Goal: Task Accomplishment & Management: Manage account settings

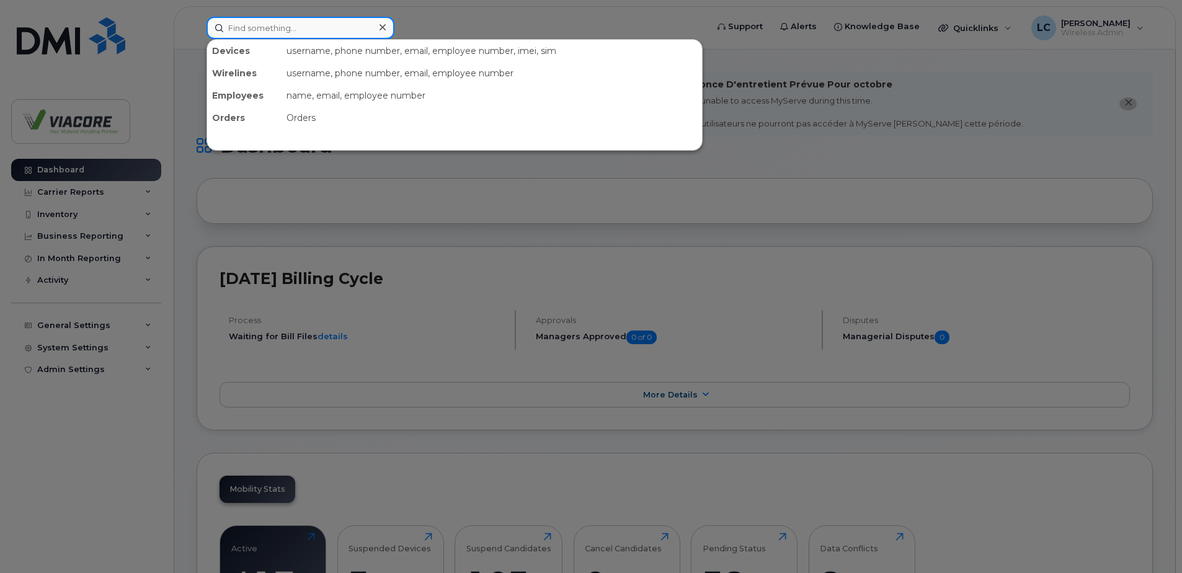
click at [278, 28] on input at bounding box center [300, 28] width 188 height 22
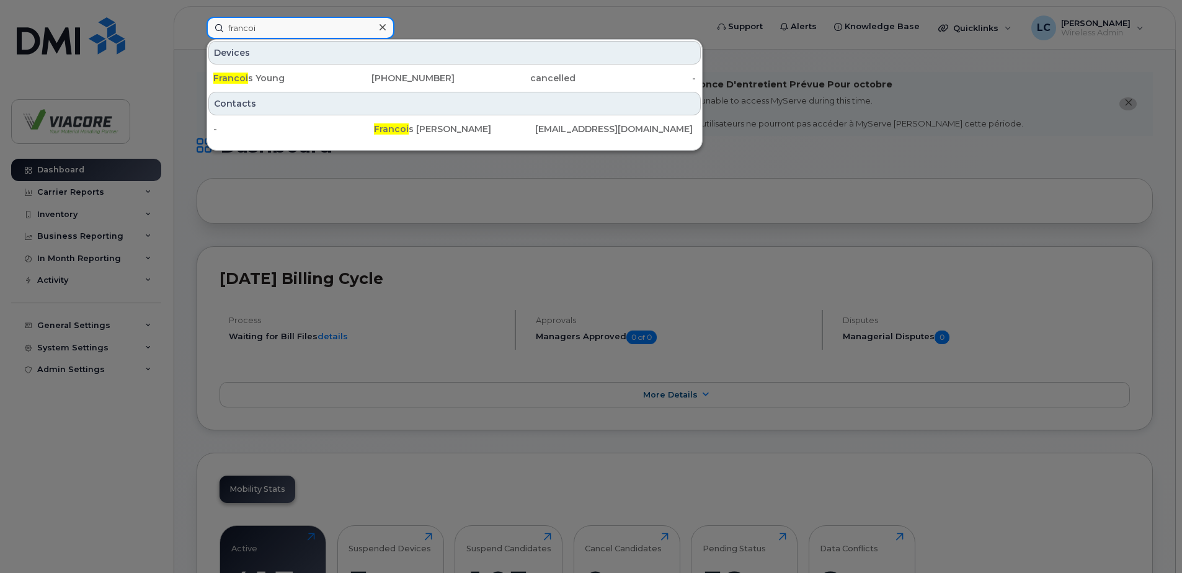
drag, startPoint x: 267, startPoint y: 30, endPoint x: 138, endPoint y: 14, distance: 129.9
click at [197, 17] on div "francoi Devices Francoi s Young 780-718-3782 cancelled - Contacts - Francoi s P…" at bounding box center [453, 28] width 512 height 22
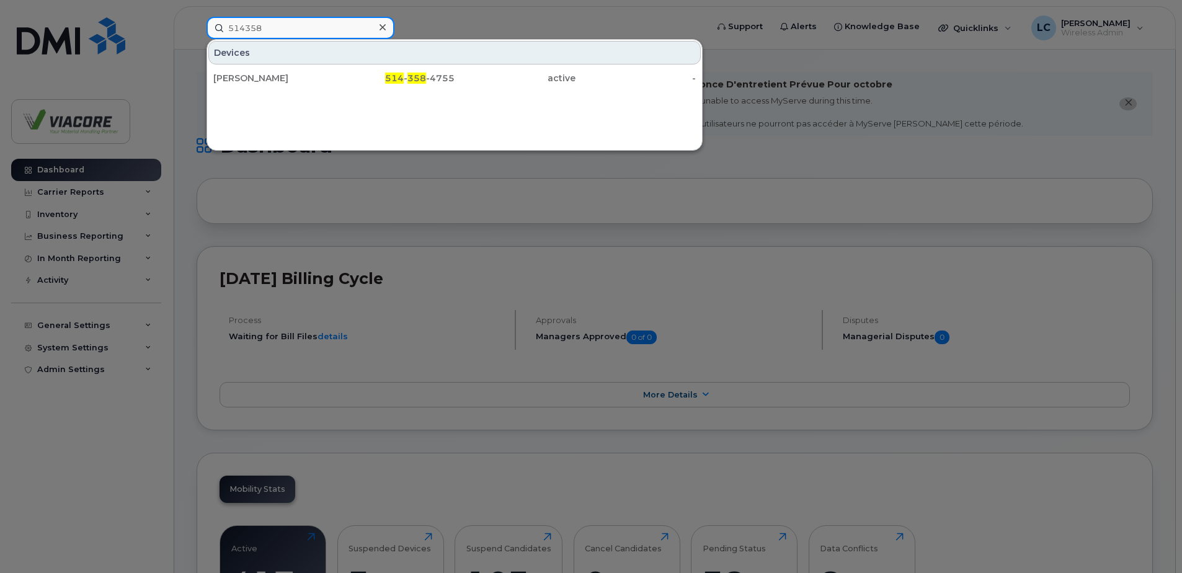
type input "514358"
click at [231, 77] on div "[PERSON_NAME]" at bounding box center [273, 78] width 121 height 12
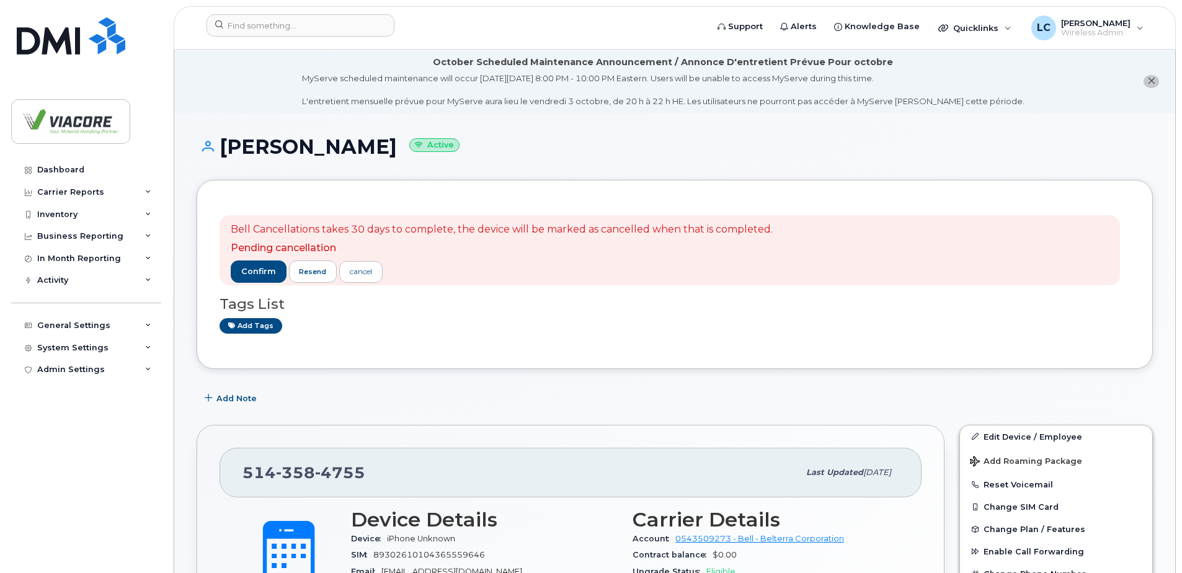
click at [681, 313] on div "Tags List Add tags" at bounding box center [675, 309] width 910 height 48
click at [684, 286] on div "Tags List Add tags" at bounding box center [675, 309] width 910 height 48
click at [358, 274] on div "cancel" at bounding box center [361, 271] width 22 height 11
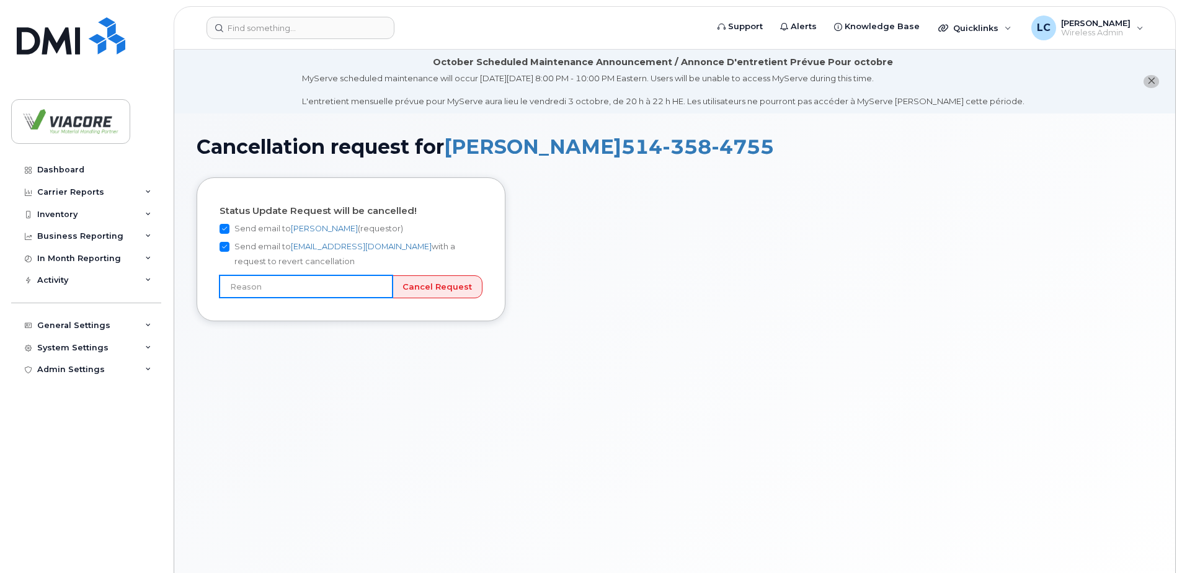
click at [296, 290] on input "text" at bounding box center [306, 286] width 173 height 22
type input "User still using device"
click at [434, 286] on input "Cancel Request" at bounding box center [437, 286] width 91 height 23
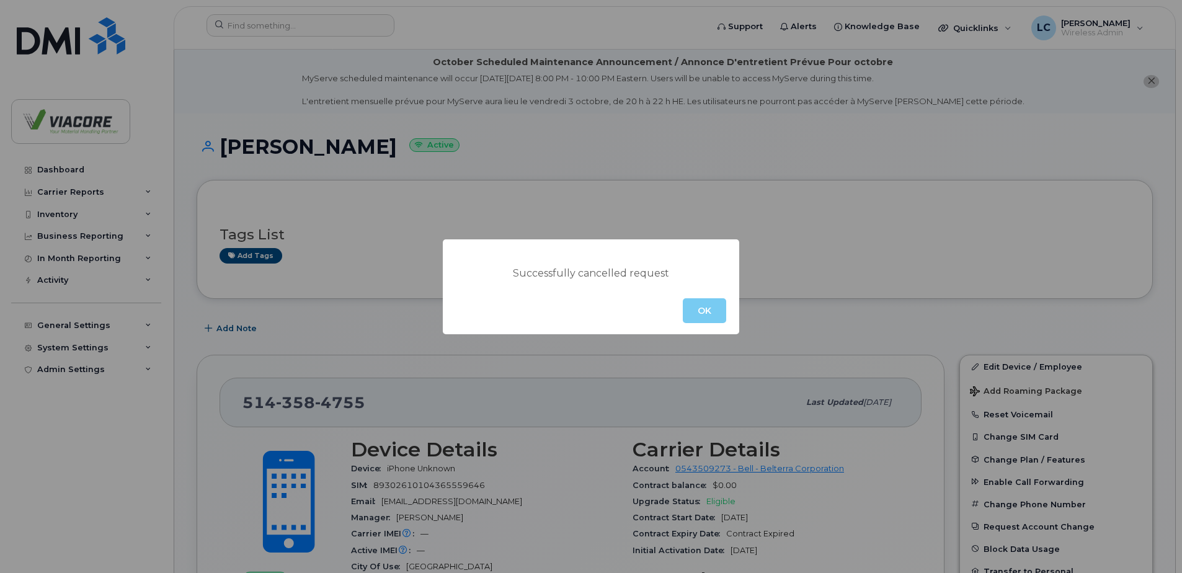
click at [700, 306] on button "OK" at bounding box center [704, 310] width 43 height 25
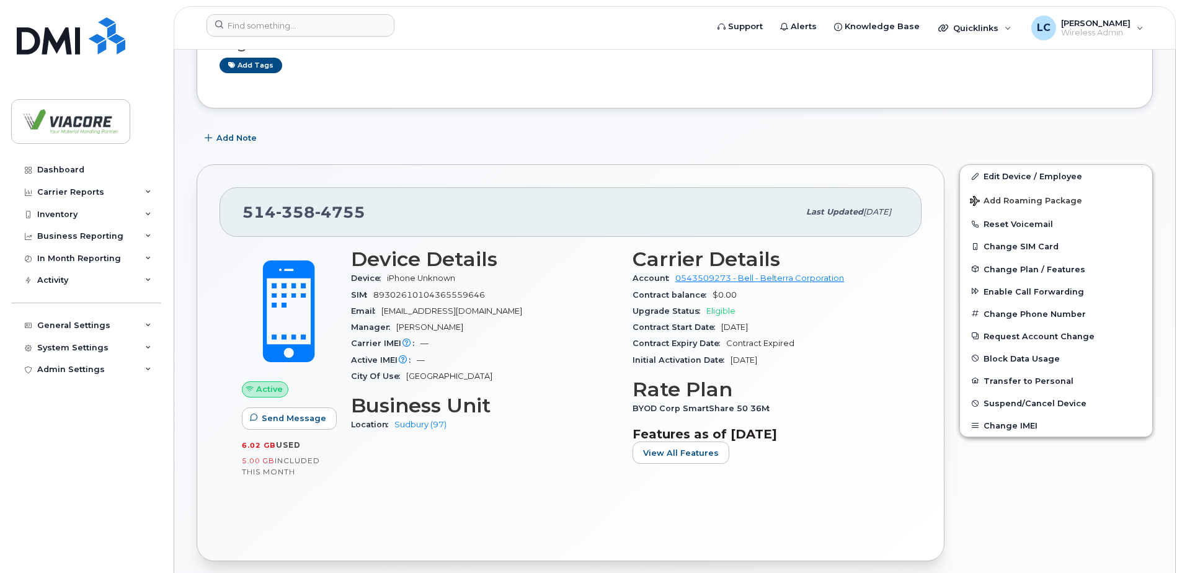
scroll to position [248, 0]
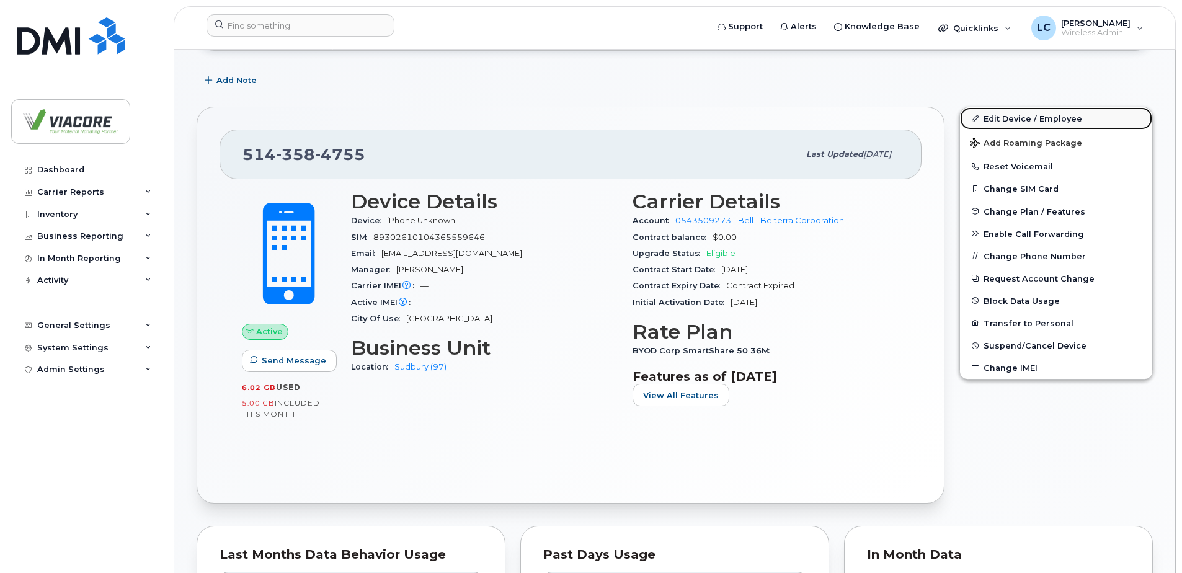
click at [1013, 117] on link "Edit Device / Employee" at bounding box center [1056, 118] width 192 height 22
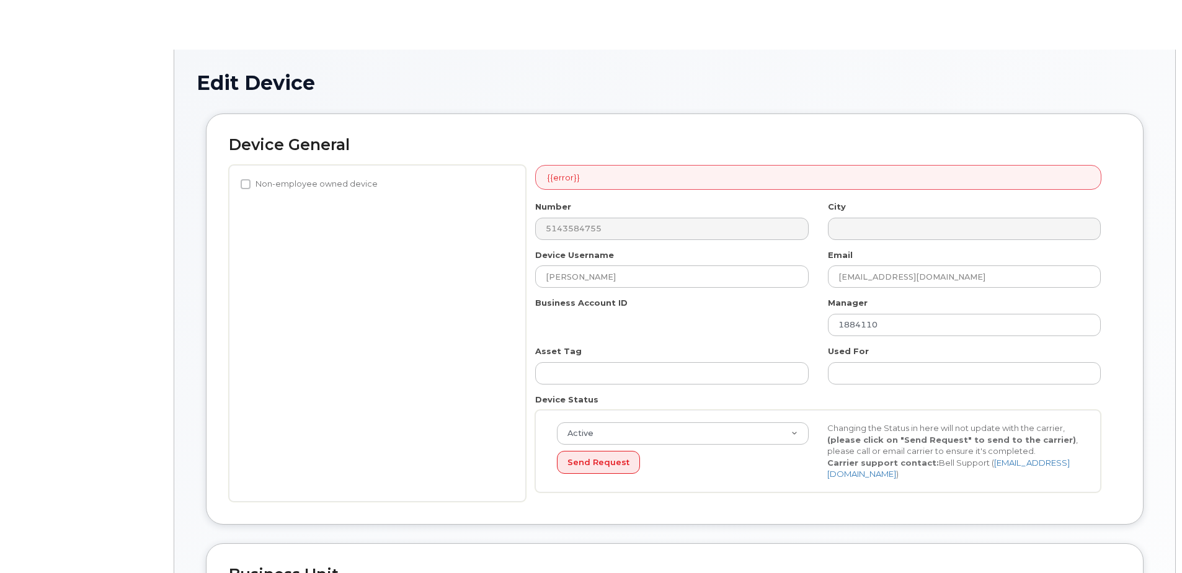
select select "12223564"
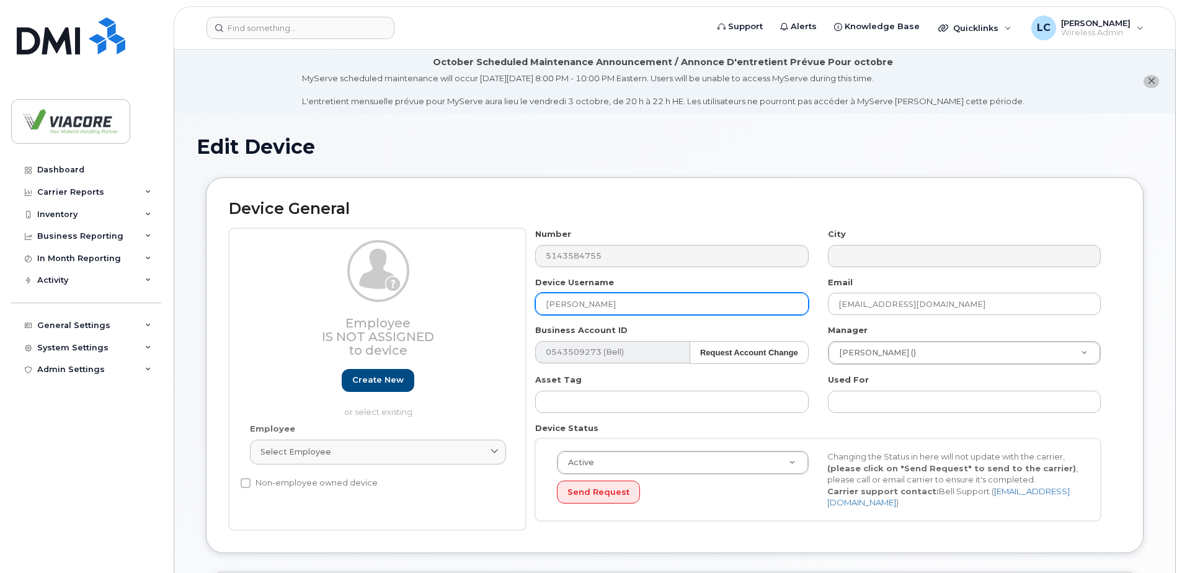
click at [611, 306] on input "[PERSON_NAME]" at bounding box center [671, 304] width 273 height 22
drag, startPoint x: 479, startPoint y: 289, endPoint x: 264, endPoint y: 282, distance: 214.7
click at [281, 281] on div "Employee Is not assigned to device Create new or select existing Employee Selec…" at bounding box center [675, 379] width 892 height 302
type input "Francois Prado"
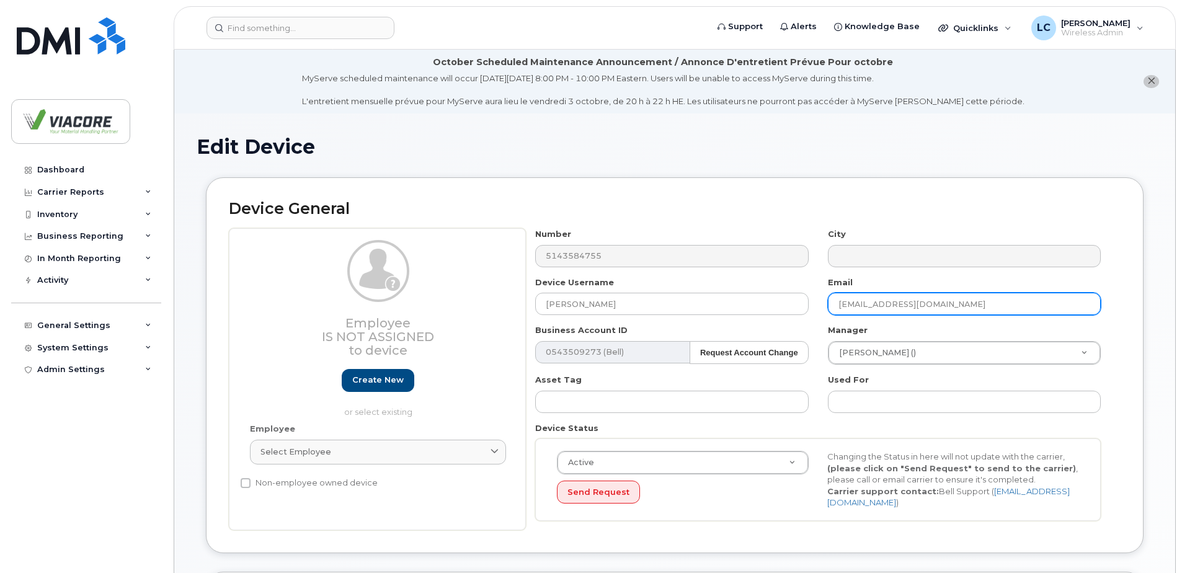
type input "fprado@viacore.com"
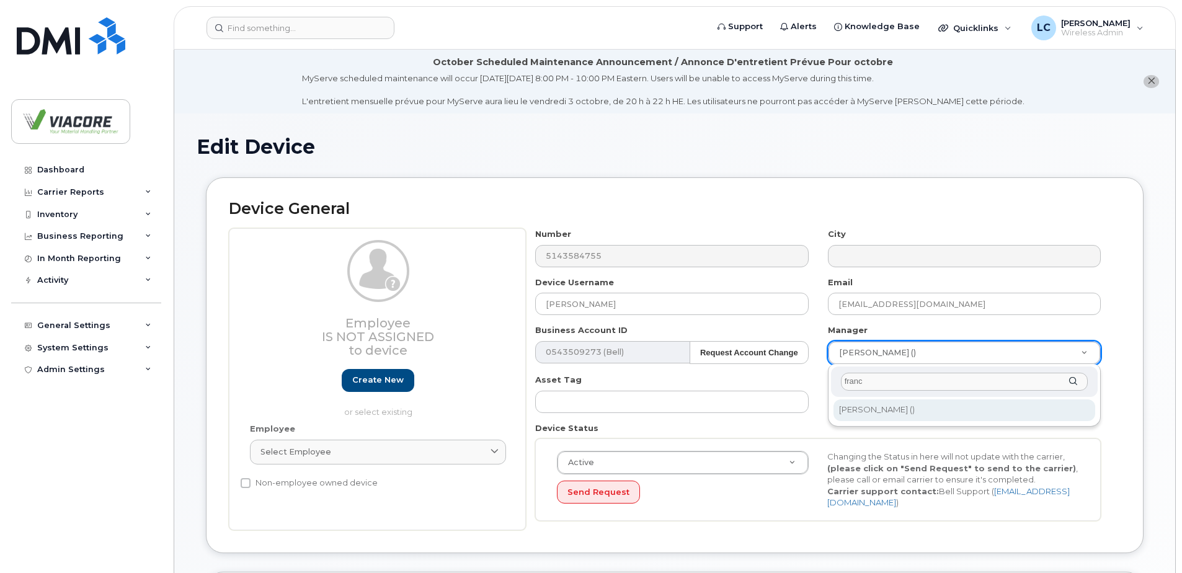
type input "franc"
type input "1884105"
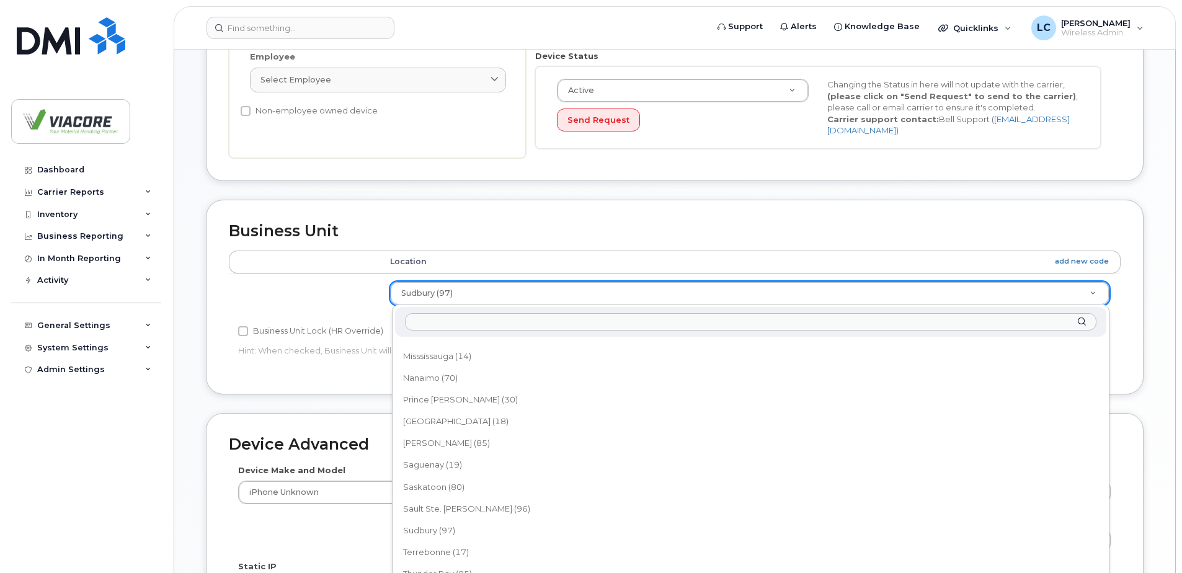
scroll to position [192, 0]
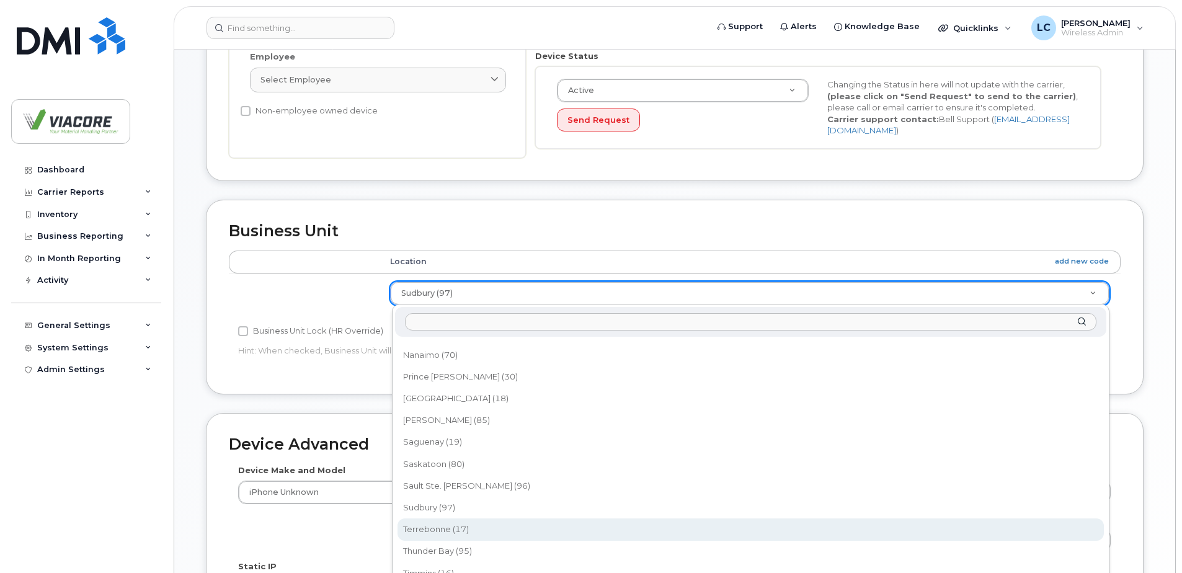
select select "12223565"
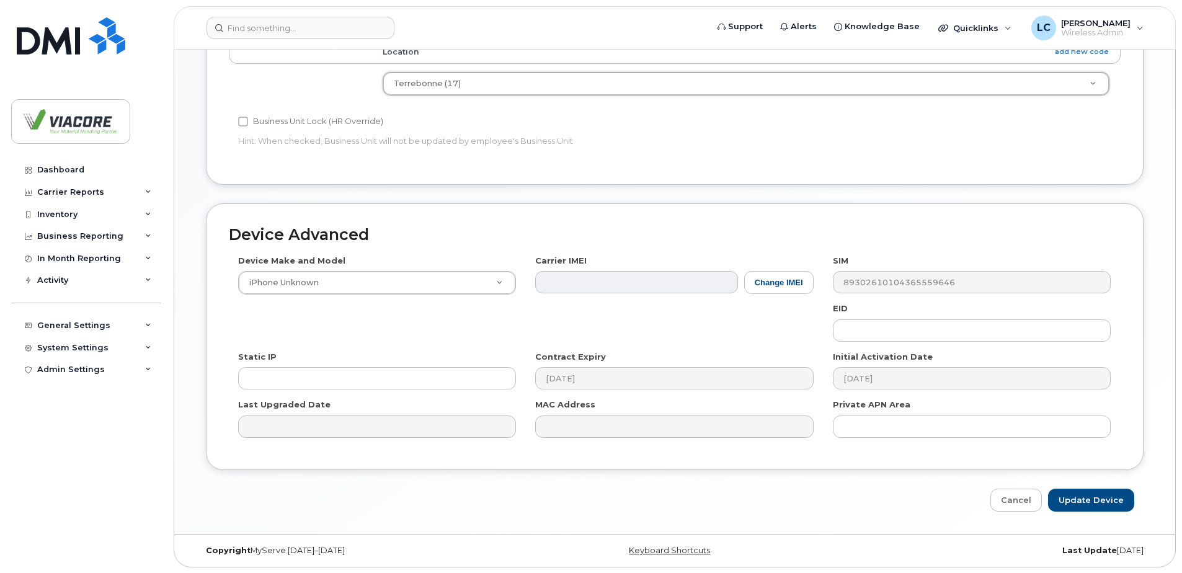
scroll to position [582, 0]
click at [1107, 499] on input "Update Device" at bounding box center [1091, 499] width 86 height 23
type input "Saving..."
